Goal: Browse casually: Explore the website without a specific task or goal

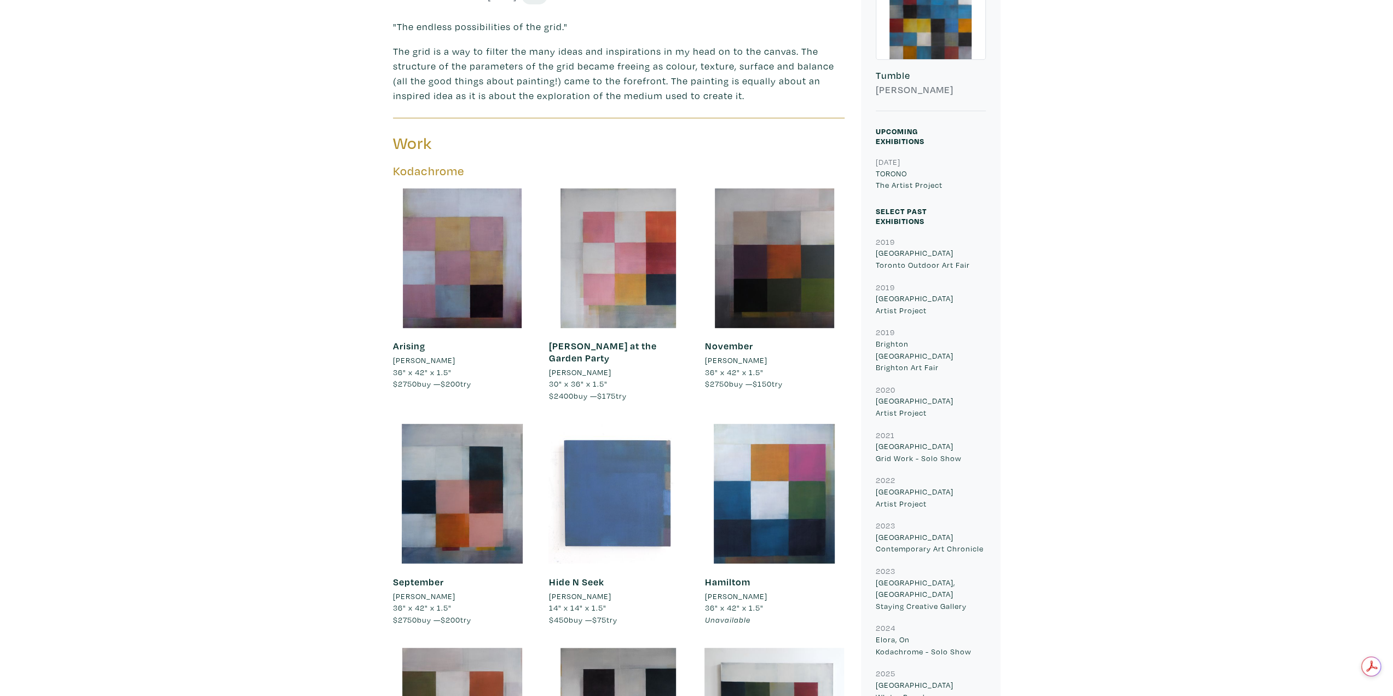
click at [646, 440] on div at bounding box center [619, 494] width 140 height 140
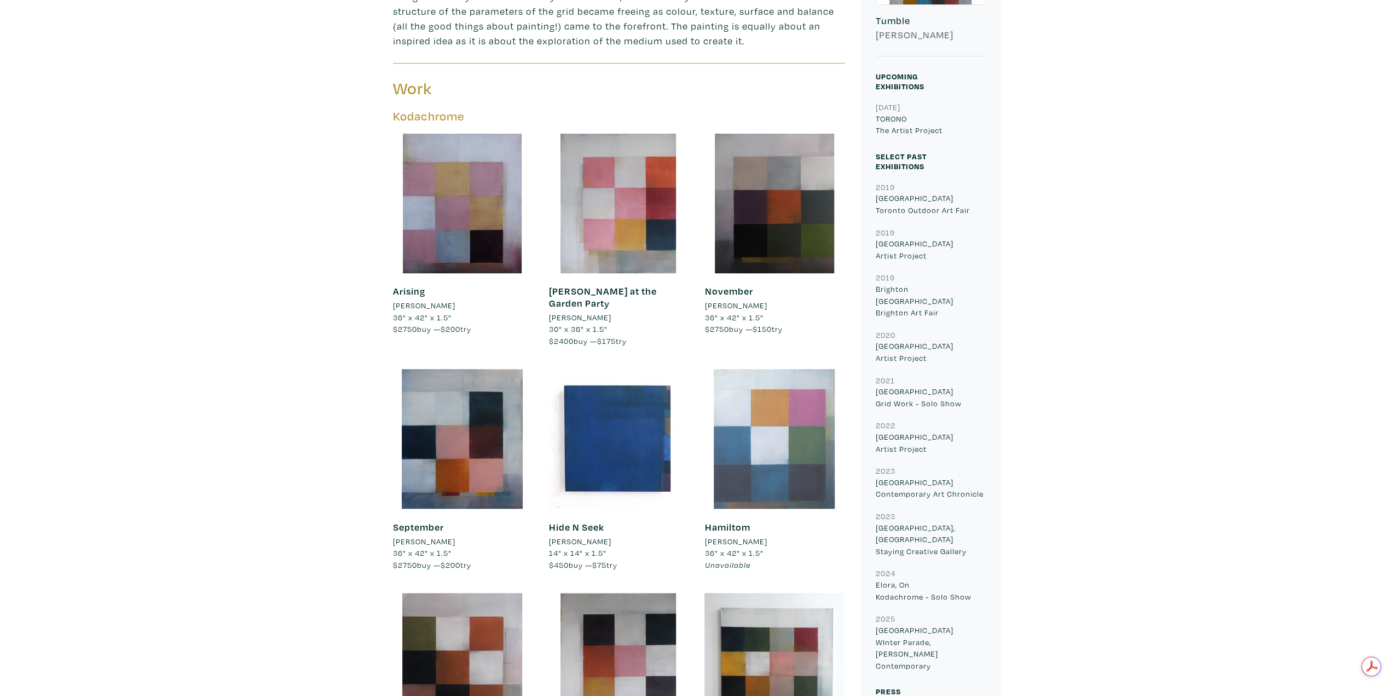
click at [753, 433] on div at bounding box center [775, 439] width 140 height 140
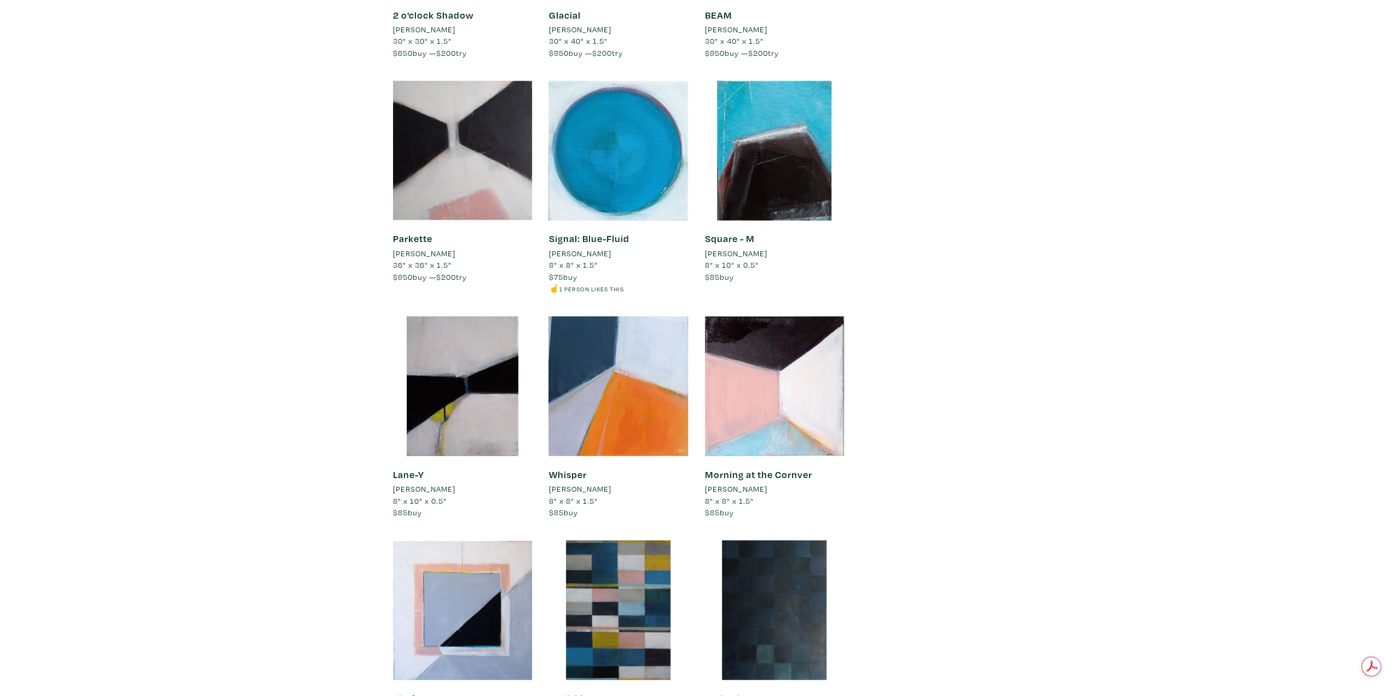
scroll to position [2628, 0]
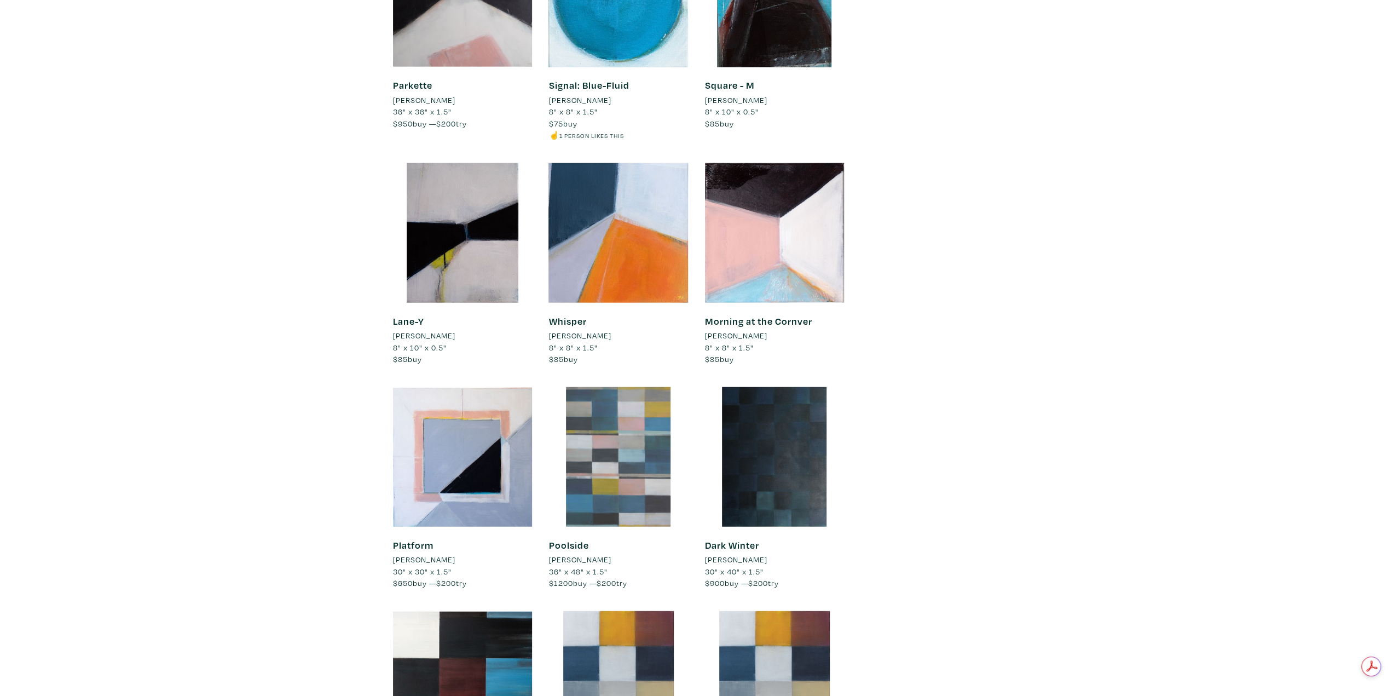
click at [585, 436] on div at bounding box center [619, 457] width 140 height 140
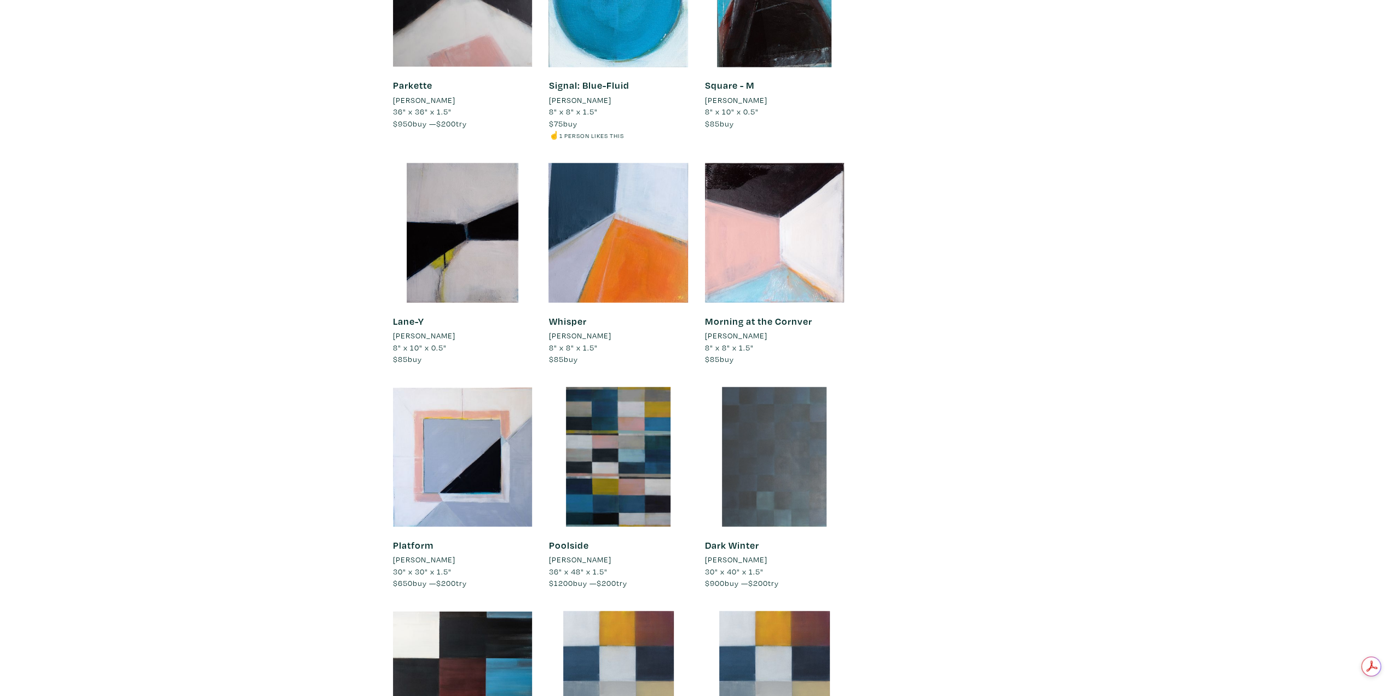
click at [812, 433] on div at bounding box center [775, 457] width 140 height 140
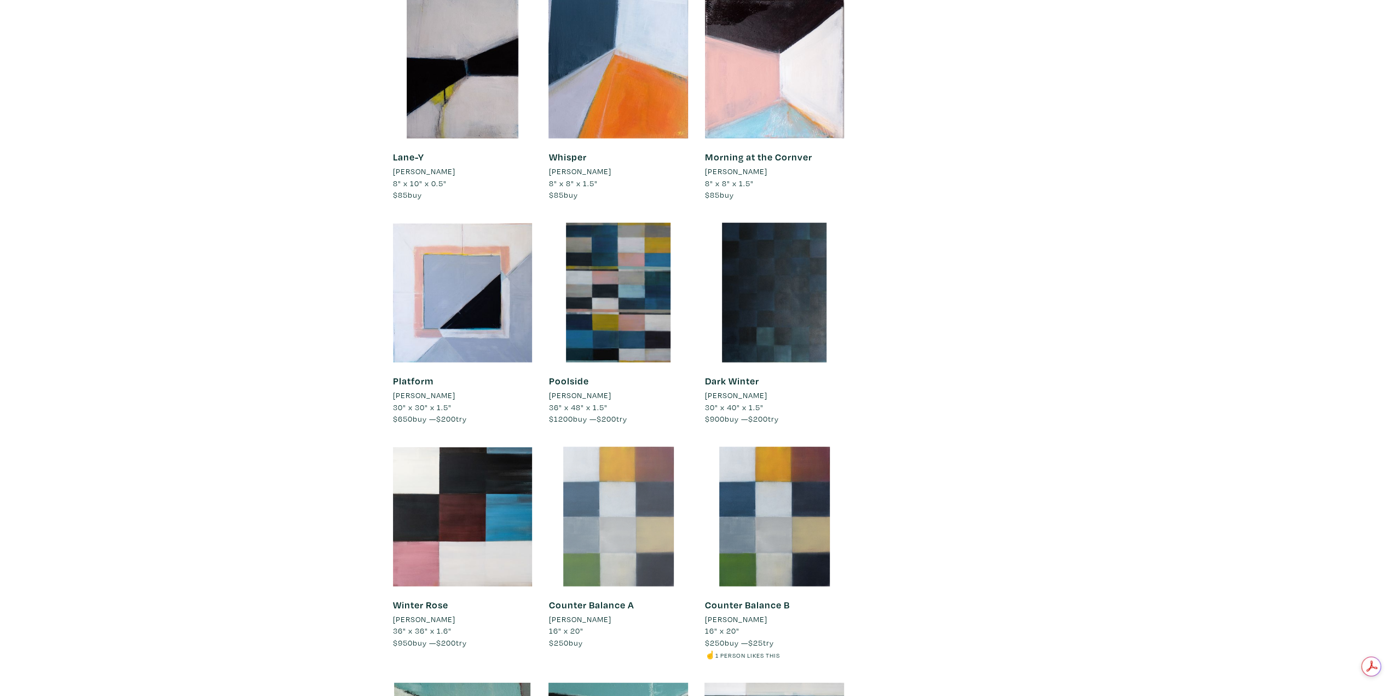
scroll to position [0, 0]
click at [621, 466] on div at bounding box center [619, 517] width 140 height 140
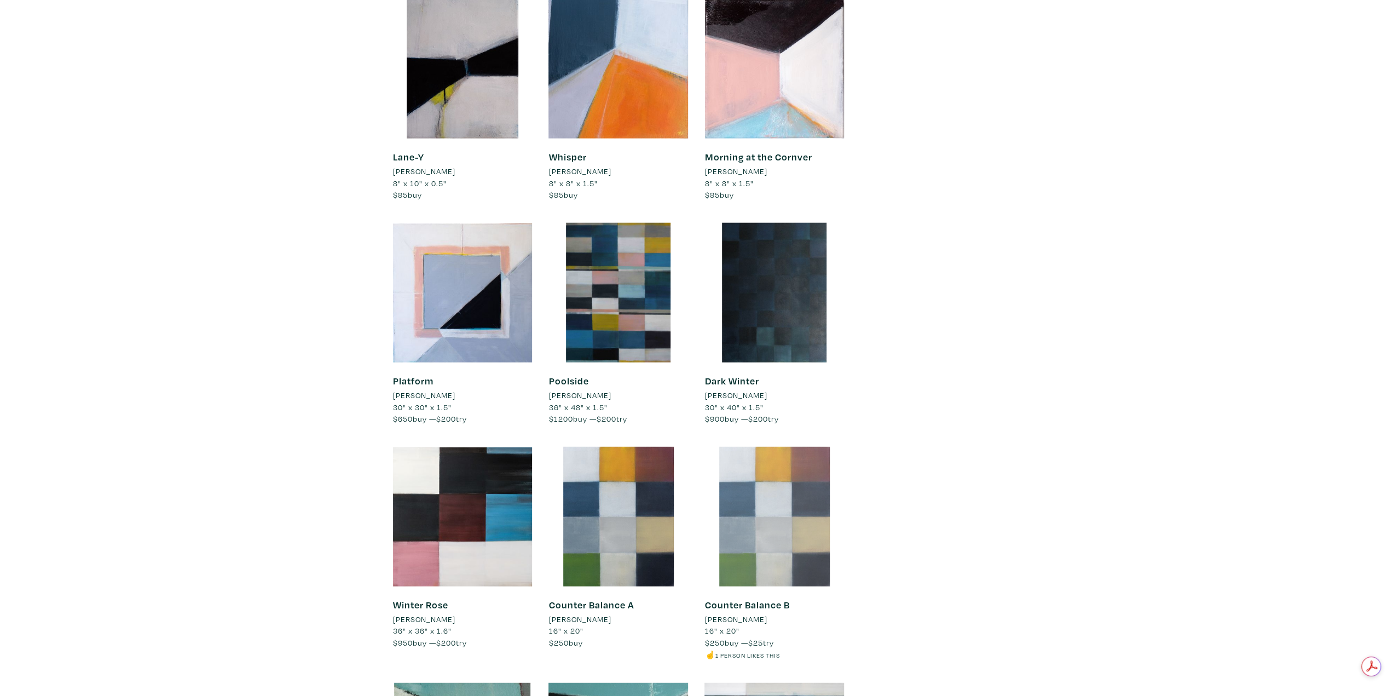
click at [806, 466] on div at bounding box center [775, 517] width 140 height 140
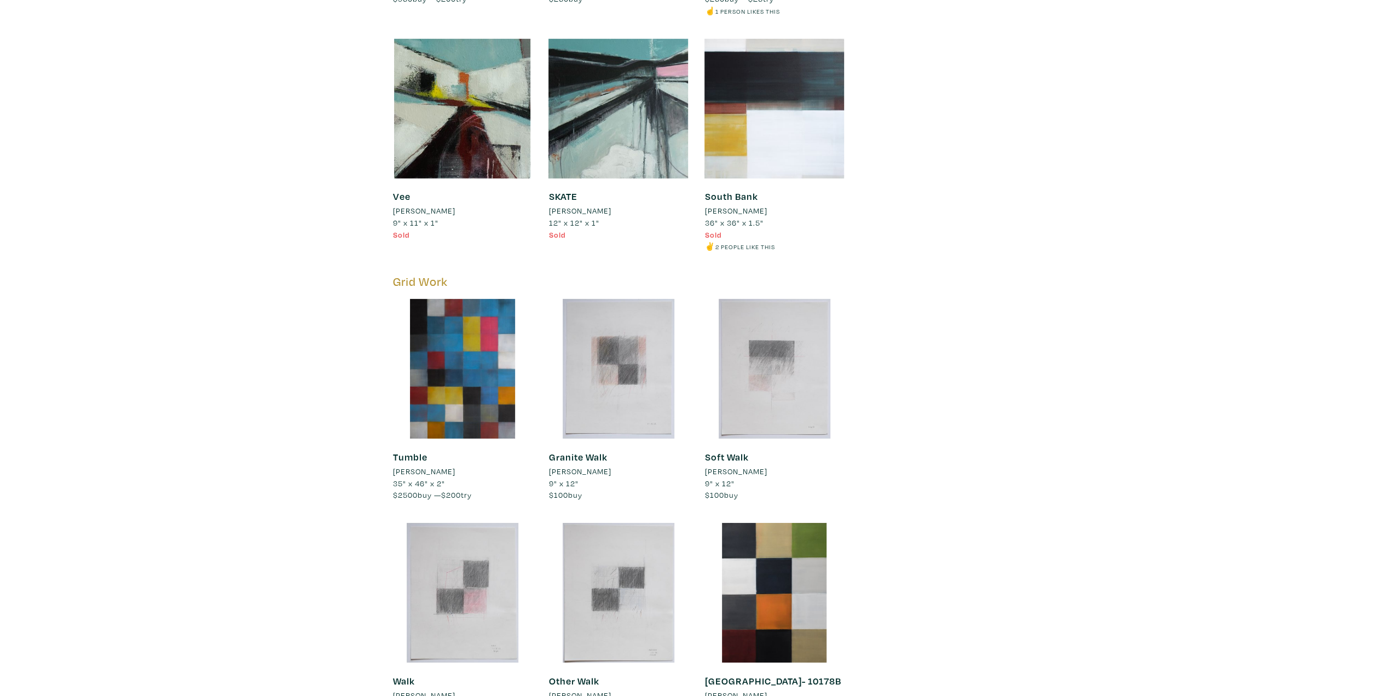
scroll to position [3449, 0]
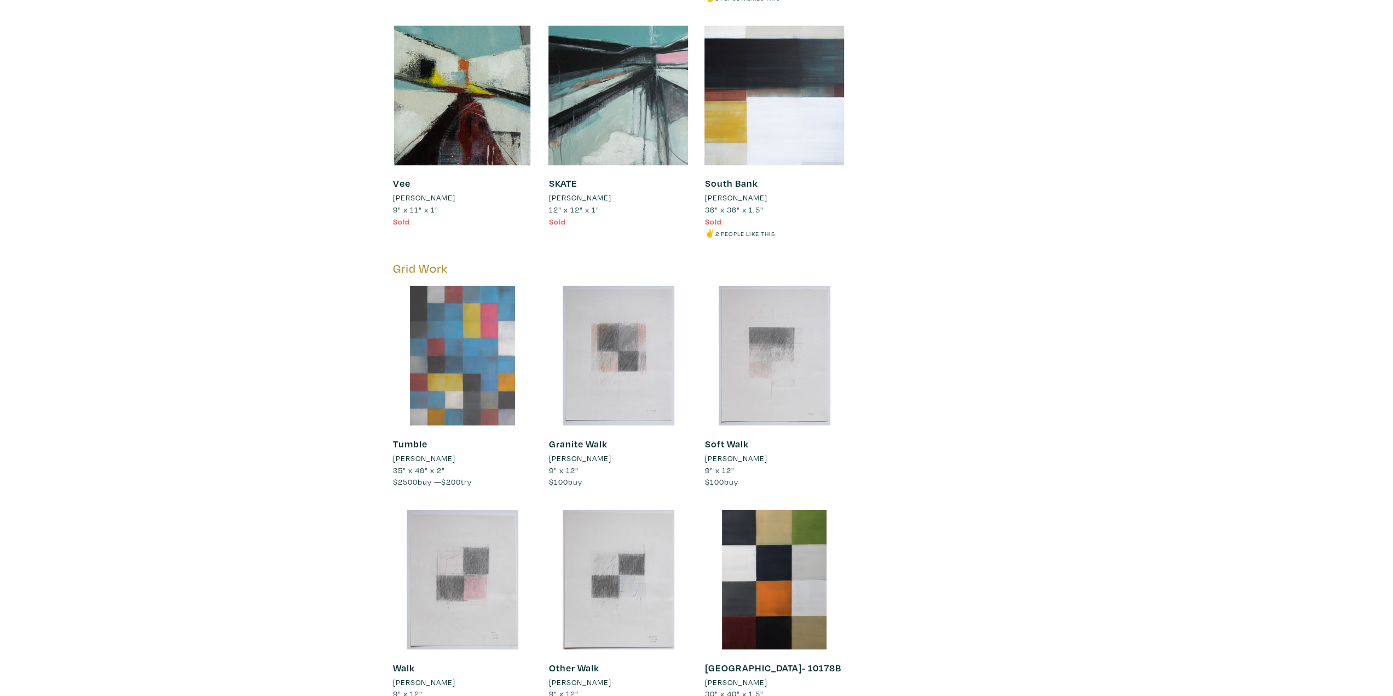
click at [434, 311] on div at bounding box center [463, 356] width 140 height 140
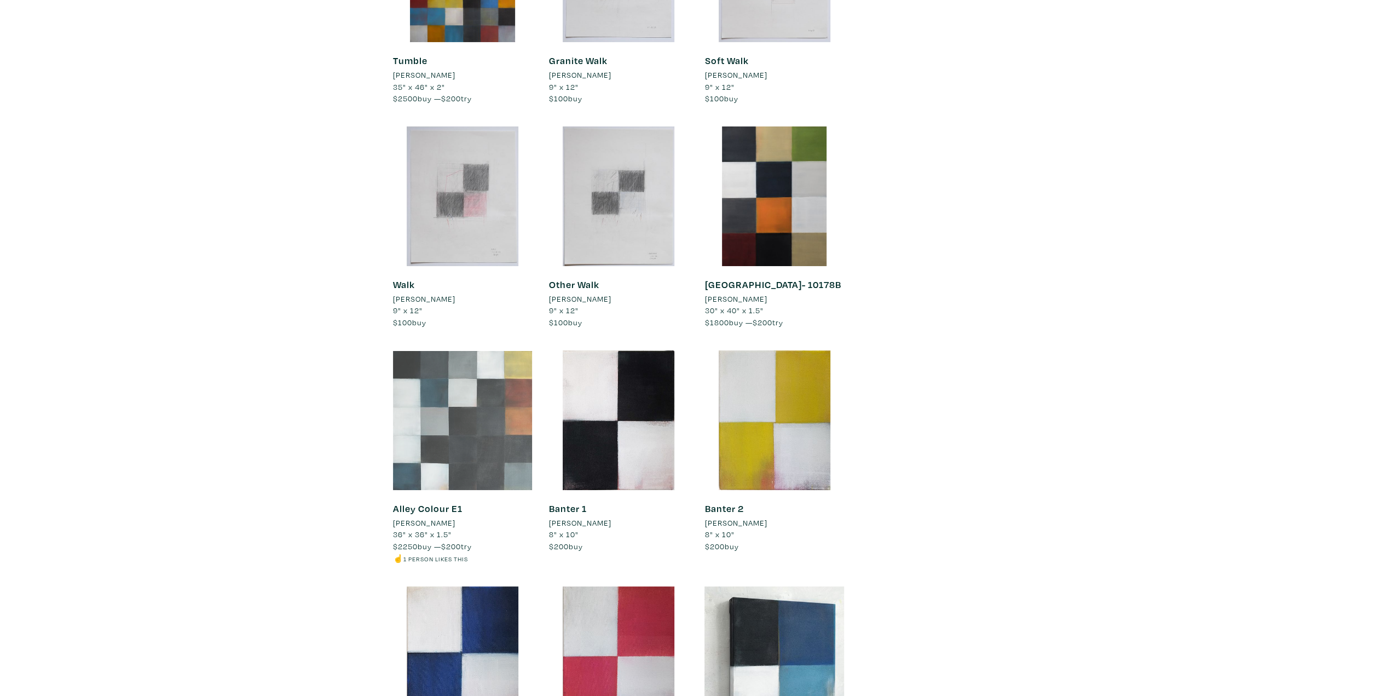
scroll to position [0, 0]
click at [434, 429] on div at bounding box center [463, 420] width 140 height 140
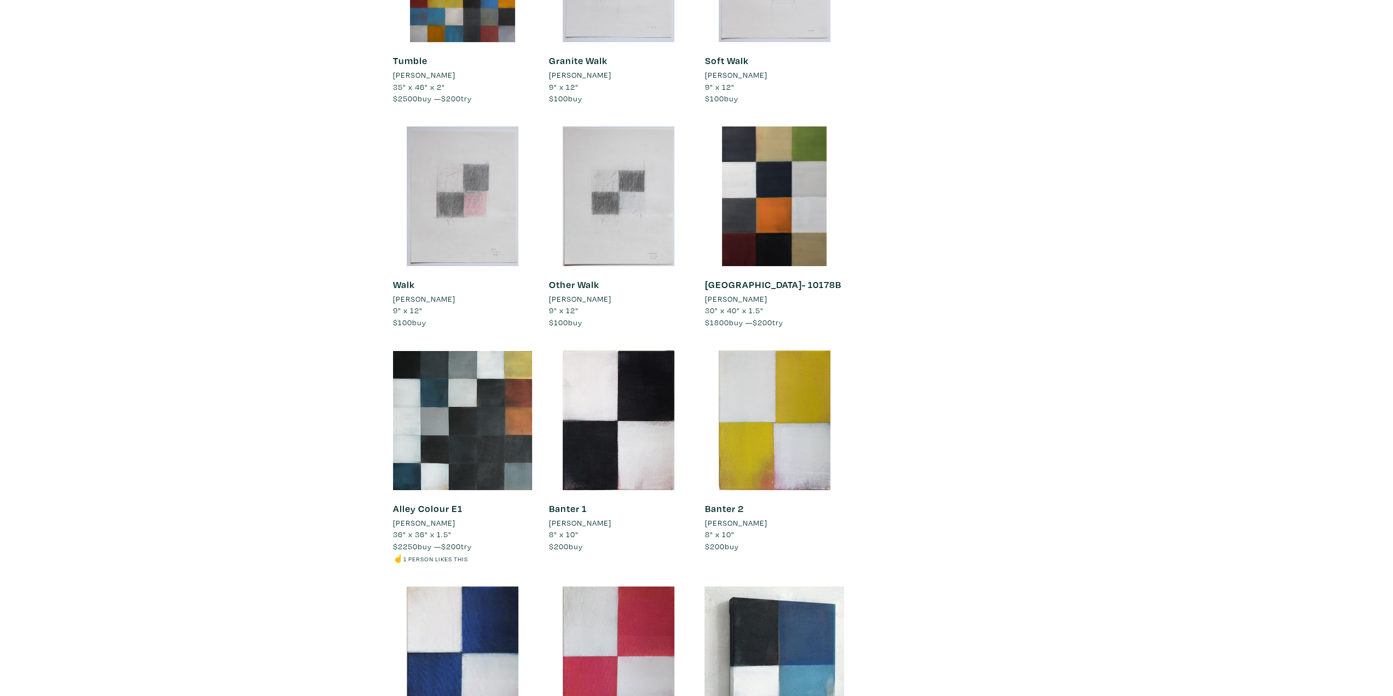
scroll to position [3887, 0]
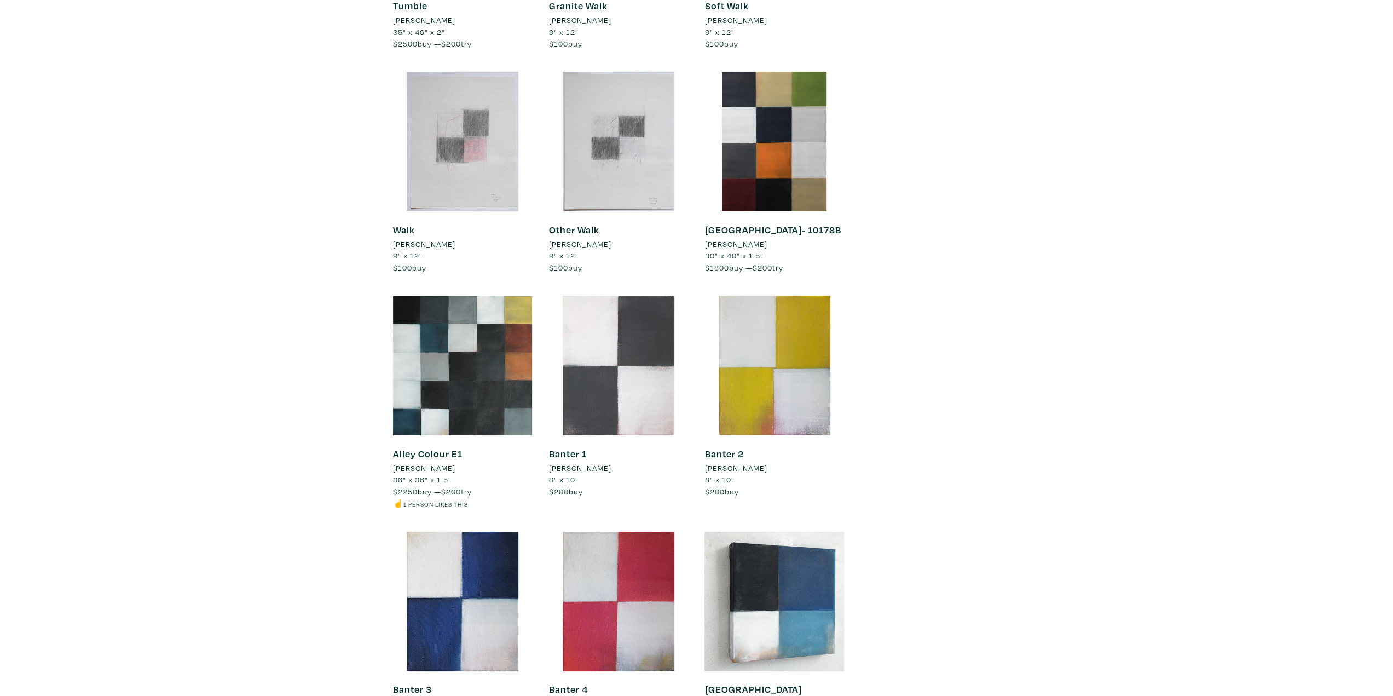
click at [660, 339] on div at bounding box center [619, 366] width 140 height 140
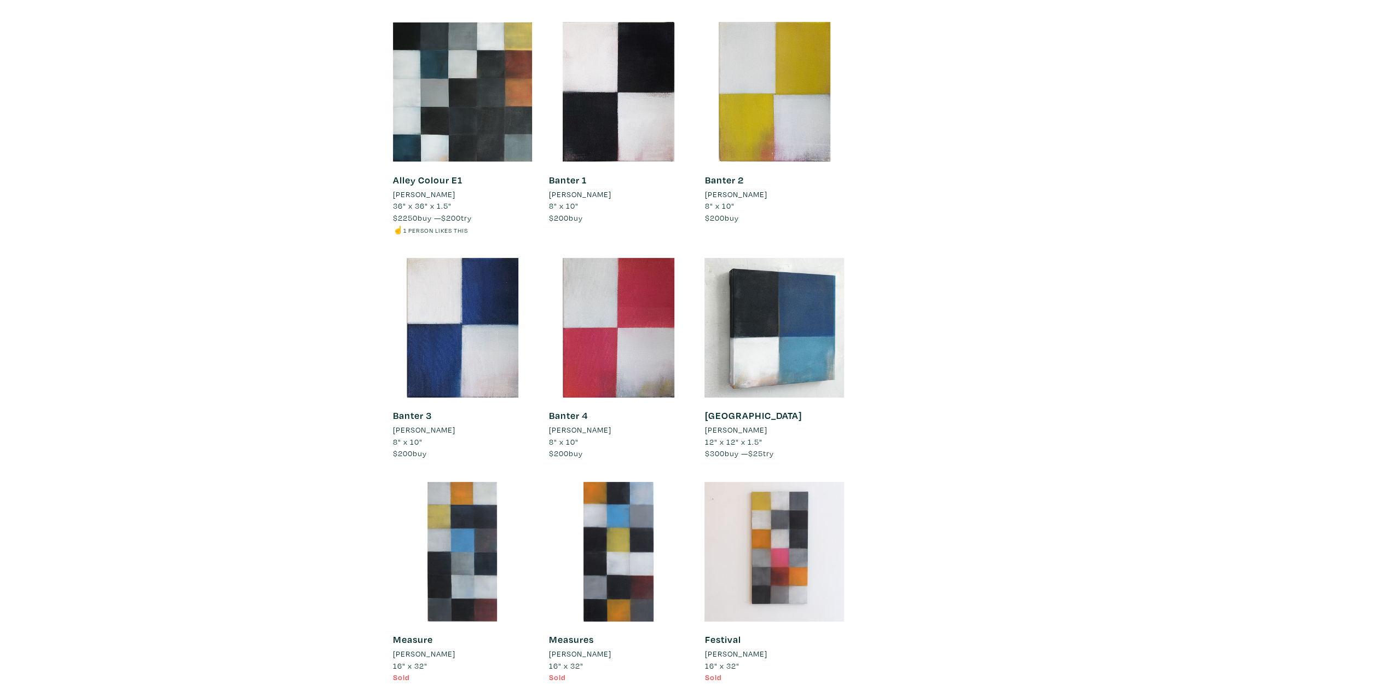
scroll to position [4270, 0]
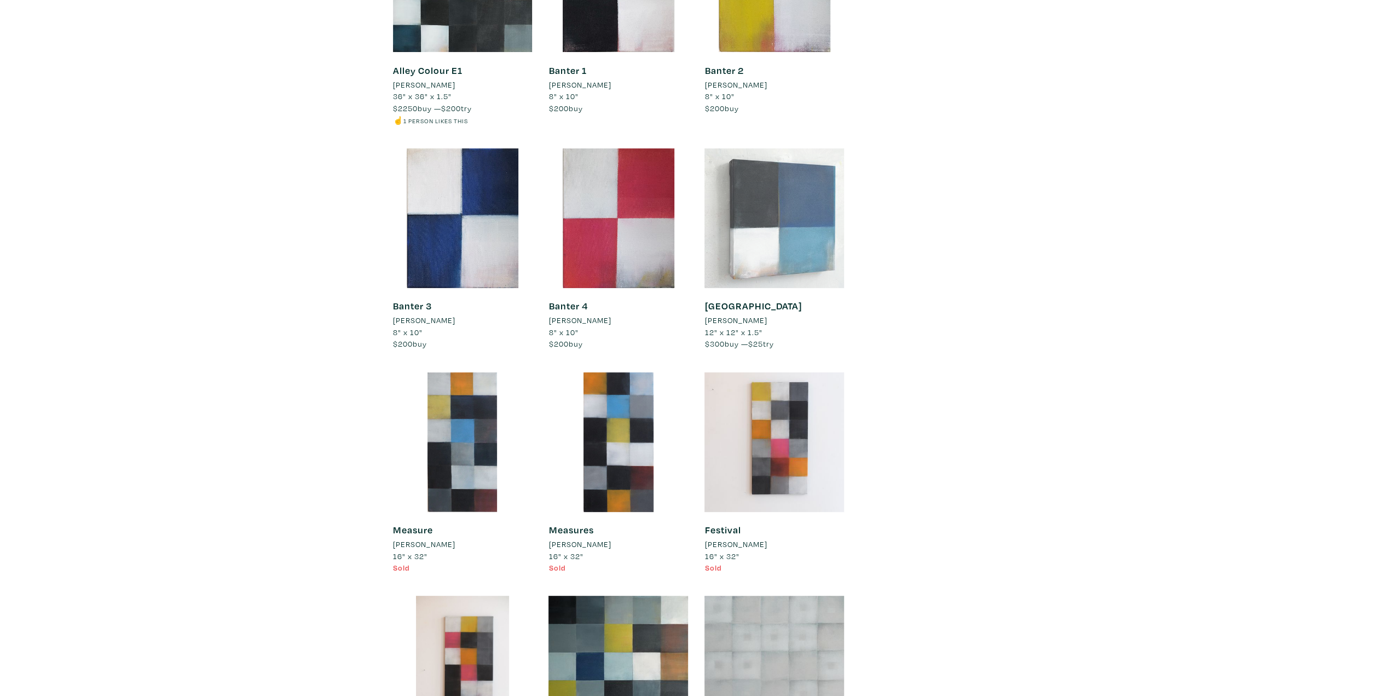
click at [819, 187] on div at bounding box center [775, 218] width 140 height 140
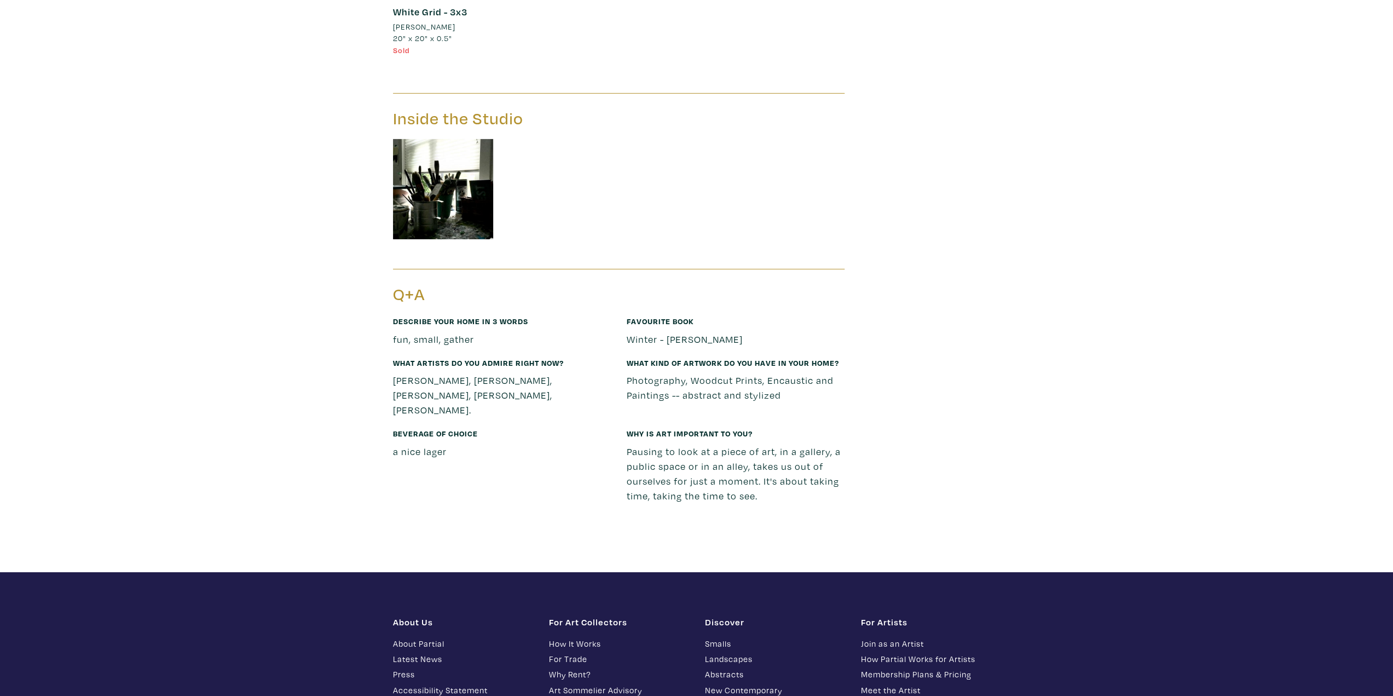
scroll to position [7830, 0]
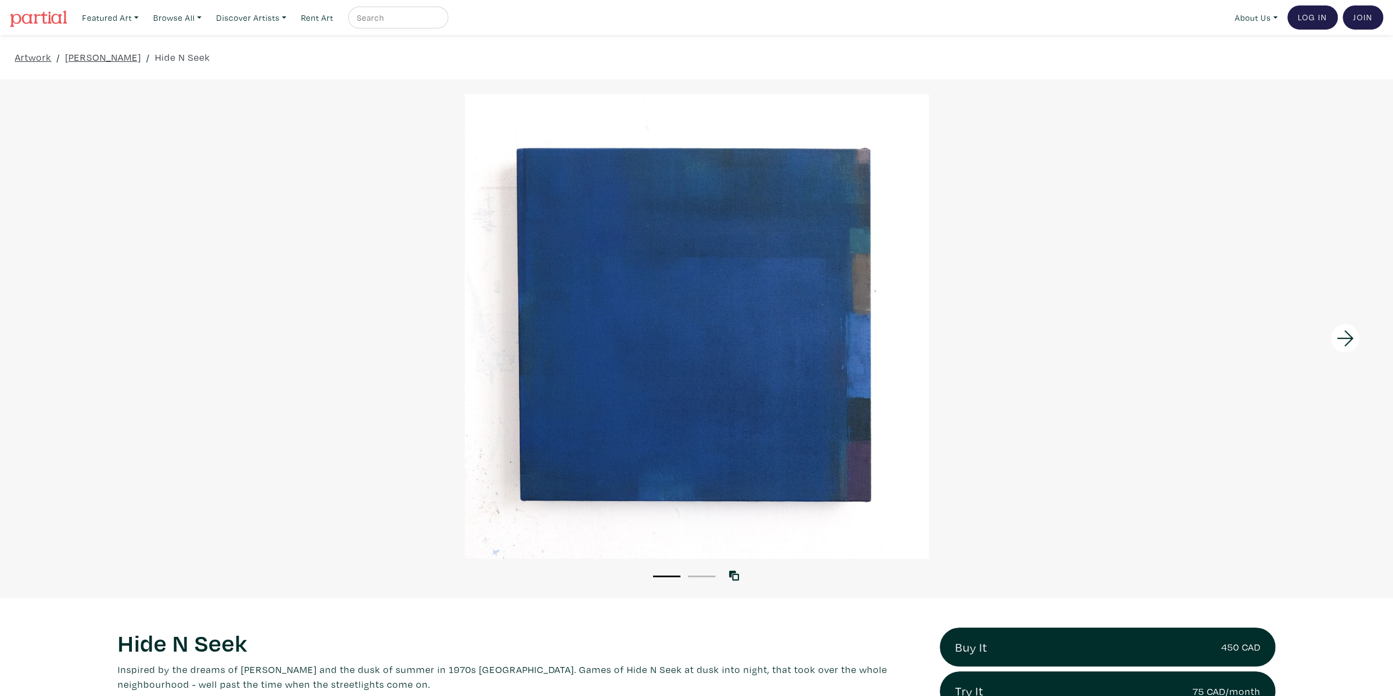
scroll to position [55, 0]
